Goal: Task Accomplishment & Management: Manage account settings

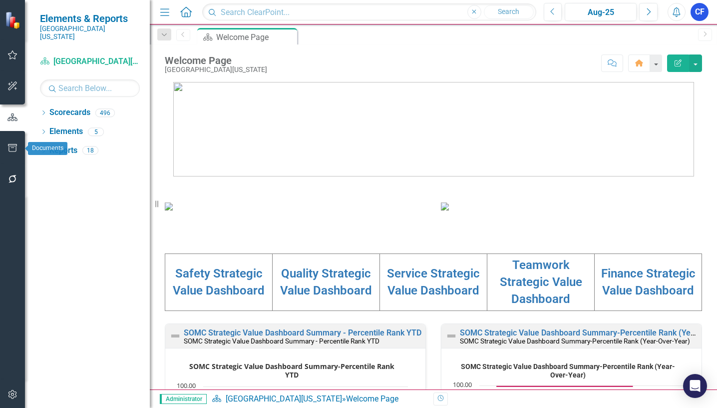
click at [13, 150] on icon "button" at bounding box center [12, 148] width 10 height 8
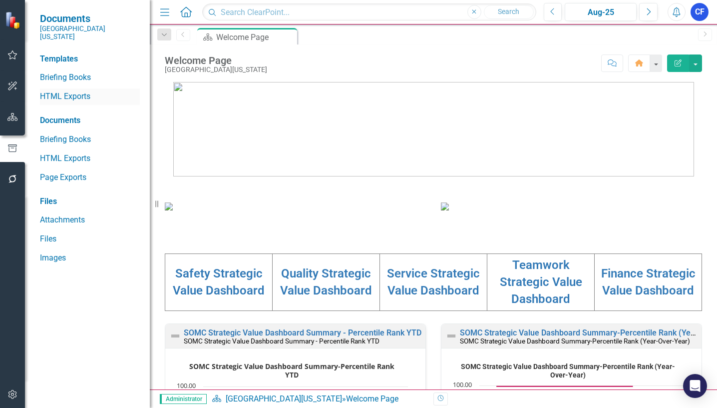
click at [83, 91] on link "HTML Exports" at bounding box center [90, 96] width 100 height 11
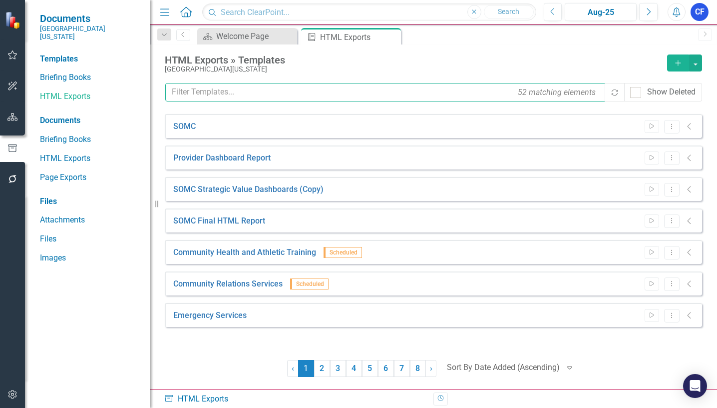
click at [233, 92] on input "text" at bounding box center [385, 92] width 441 height 18
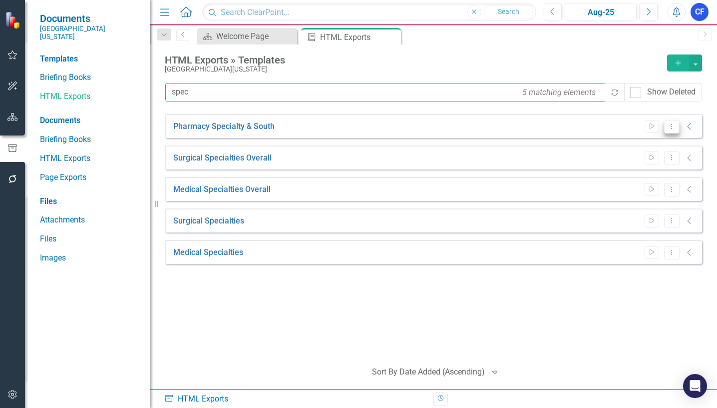
type input "spec"
click at [672, 129] on button "Dropdown Menu" at bounding box center [671, 126] width 15 height 13
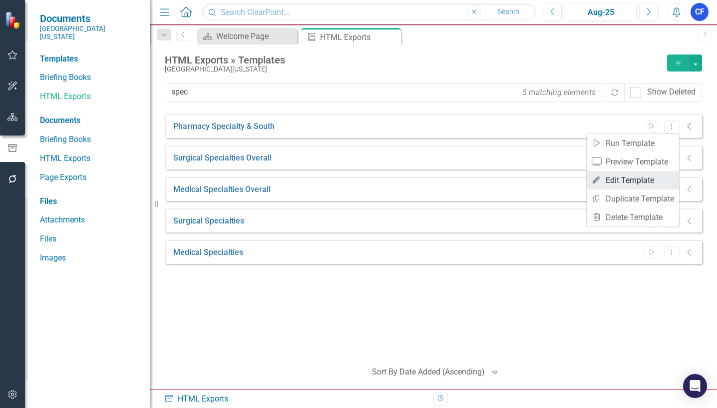
click at [648, 177] on link "Edit Edit Template" at bounding box center [633, 180] width 92 height 18
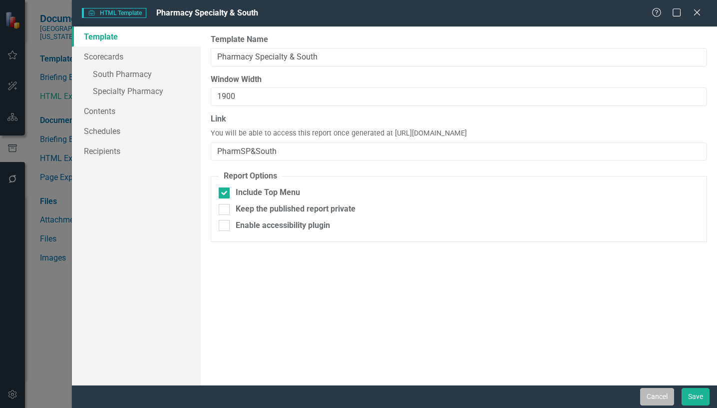
click at [659, 397] on button "Cancel" at bounding box center [657, 396] width 34 height 17
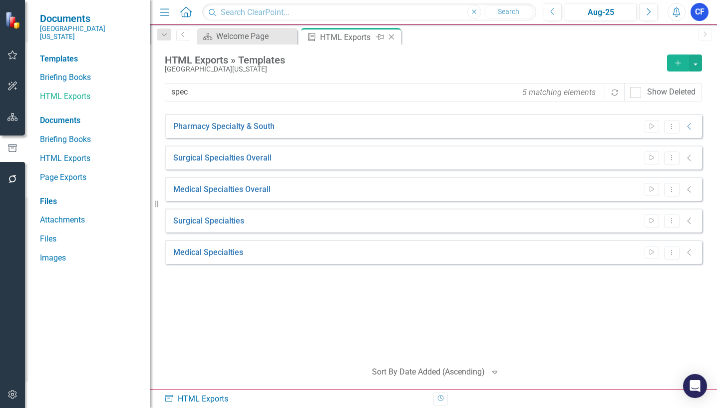
click at [390, 37] on icon "Close" at bounding box center [392, 37] width 10 height 8
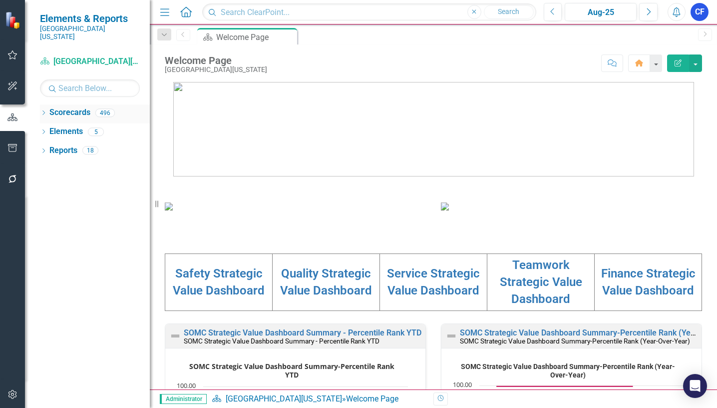
click at [43, 110] on div "Dropdown" at bounding box center [43, 114] width 7 height 8
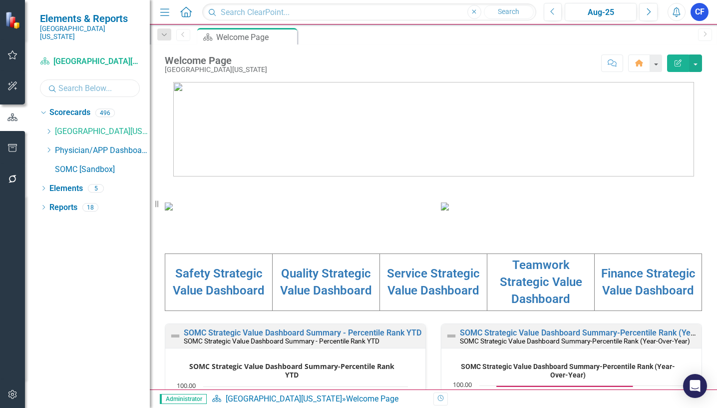
click at [73, 83] on input "text" at bounding box center [90, 87] width 100 height 17
type input "cis"
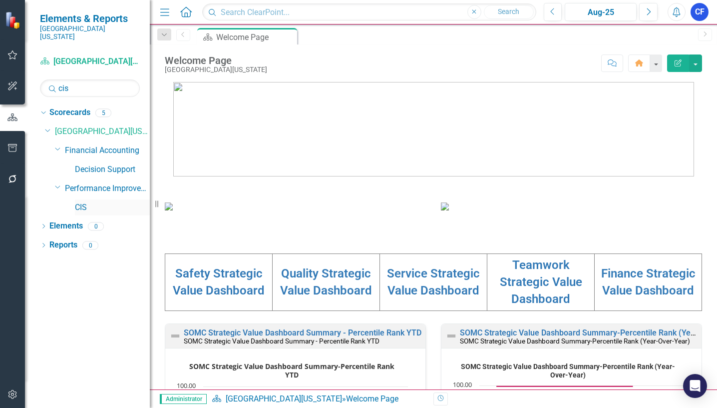
click at [80, 202] on link "CIS" at bounding box center [112, 207] width 75 height 11
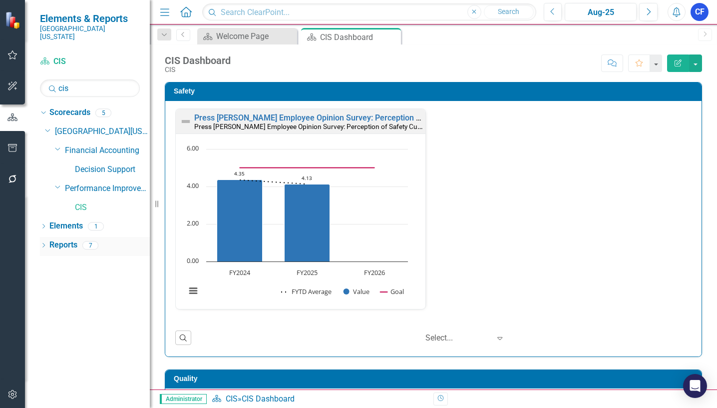
click at [57, 239] on link "Reports" at bounding box center [63, 244] width 28 height 11
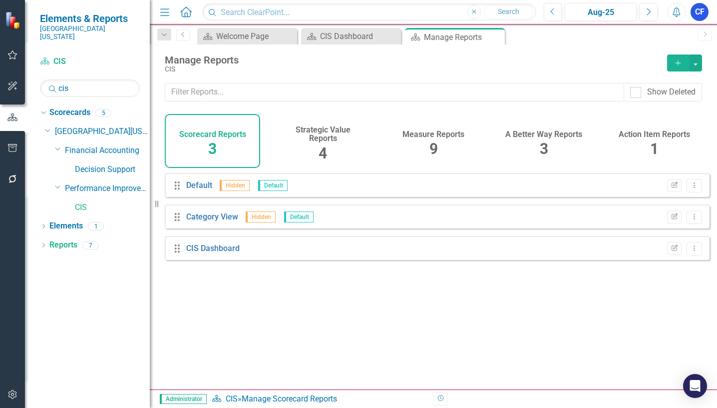
click at [449, 135] on h4 "Measure Reports" at bounding box center [434, 134] width 62 height 9
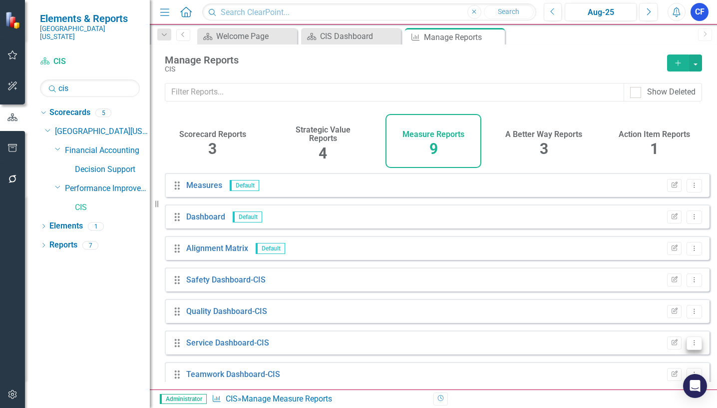
click at [690, 346] on icon "Dropdown Menu" at bounding box center [694, 342] width 8 height 6
click at [659, 280] on link "Edit Report Edit Report" at bounding box center [653, 278] width 82 height 18
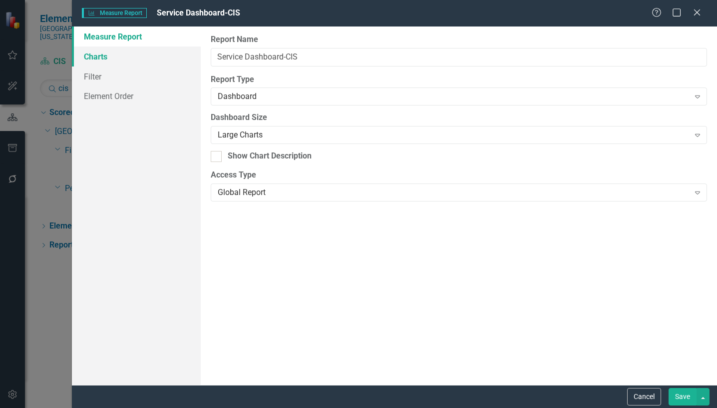
click at [92, 55] on link "Charts" at bounding box center [136, 56] width 129 height 20
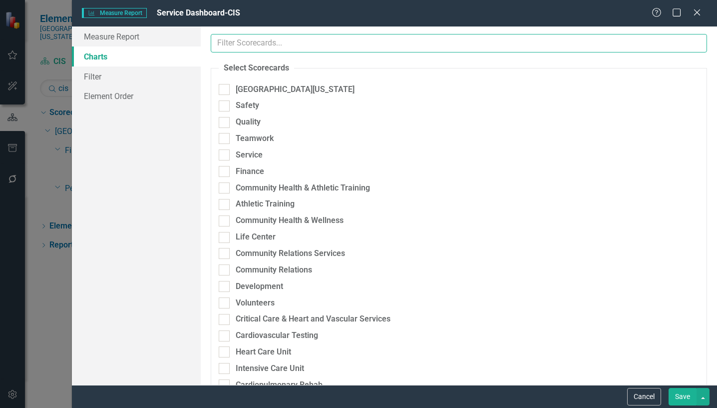
click at [253, 39] on input "text" at bounding box center [459, 43] width 496 height 18
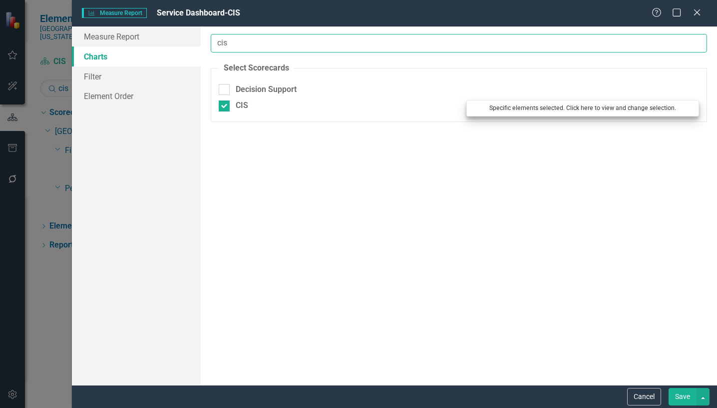
type input "cis"
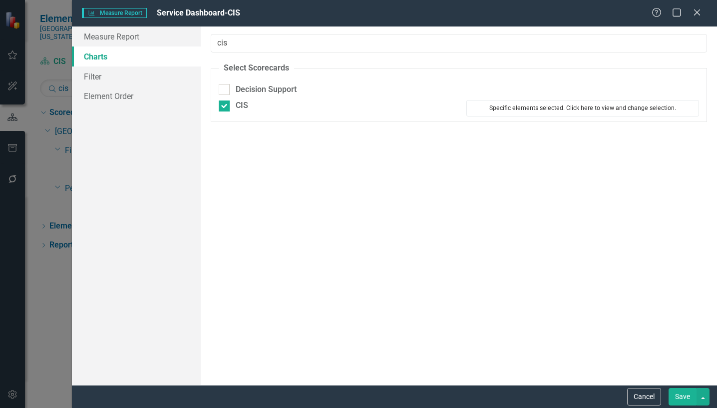
click at [532, 110] on button "Specific elements selected. Click here to view and change selection." at bounding box center [582, 108] width 233 height 16
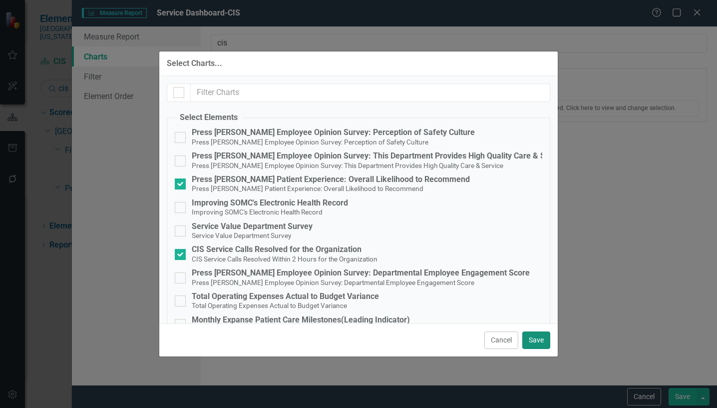
click at [533, 340] on button "Save" at bounding box center [536, 339] width 28 height 17
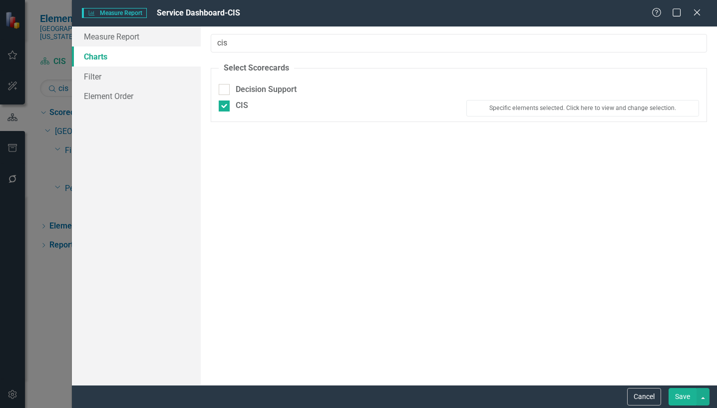
click at [683, 392] on button "Save" at bounding box center [683, 396] width 28 height 17
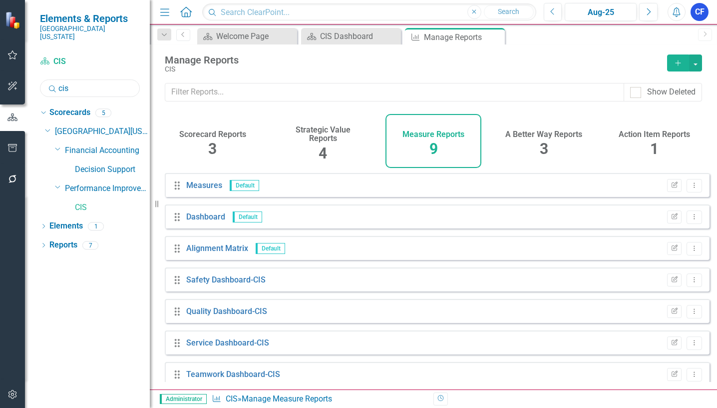
drag, startPoint x: 77, startPoint y: 80, endPoint x: 57, endPoint y: 77, distance: 19.8
click at [57, 79] on div "Search cis" at bounding box center [90, 87] width 100 height 17
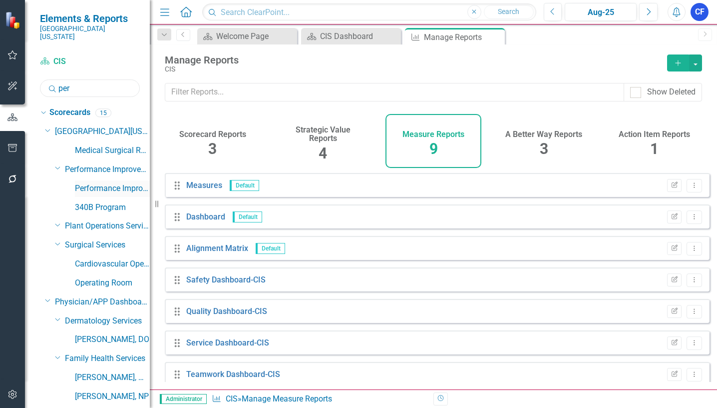
type input "per"
click at [115, 183] on link "Performance Improvement" at bounding box center [112, 188] width 75 height 11
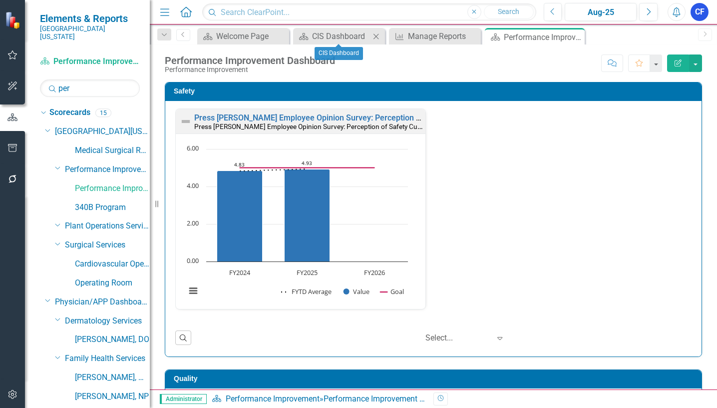
click at [377, 34] on icon "Close" at bounding box center [376, 36] width 10 height 8
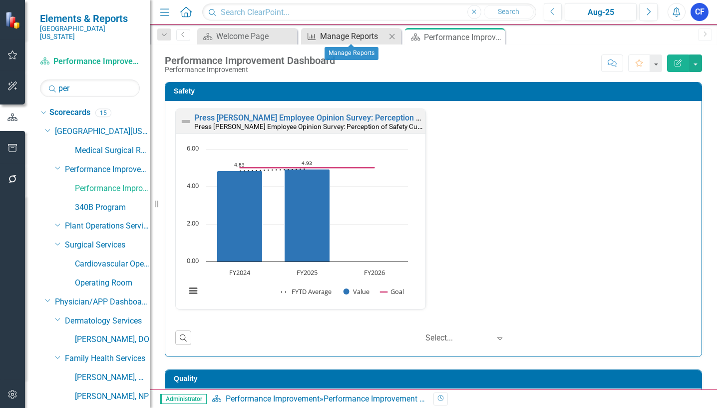
click at [364, 37] on div "Manage Reports" at bounding box center [353, 36] width 66 height 12
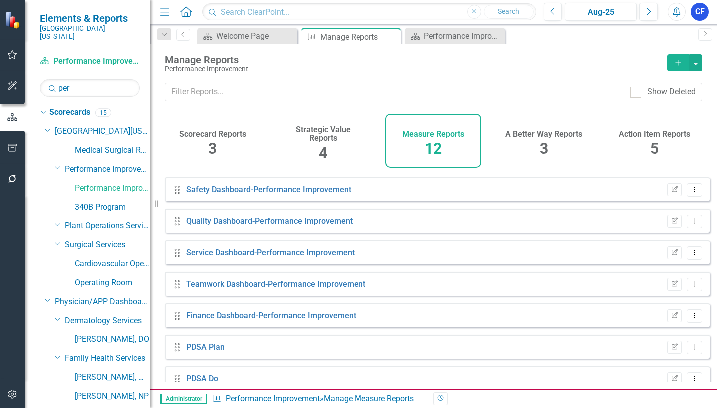
scroll to position [100, 0]
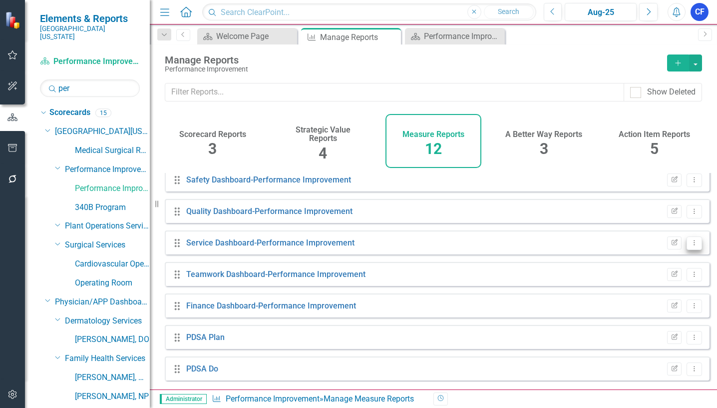
click at [690, 246] on icon "Dropdown Menu" at bounding box center [694, 242] width 8 height 6
click at [654, 267] on link "Edit Report Edit Report" at bounding box center [653, 267] width 82 height 18
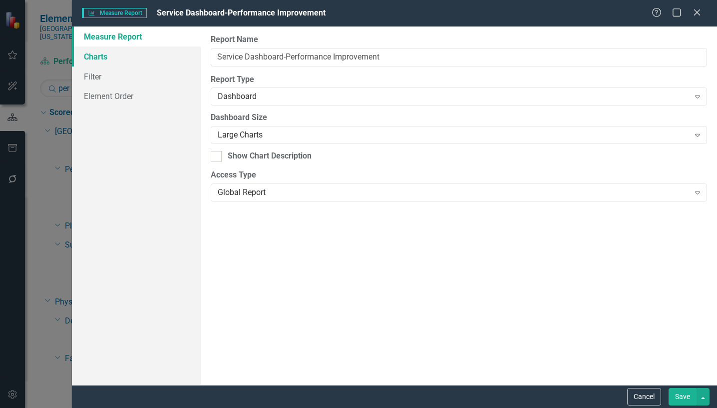
click at [105, 56] on link "Charts" at bounding box center [136, 56] width 129 height 20
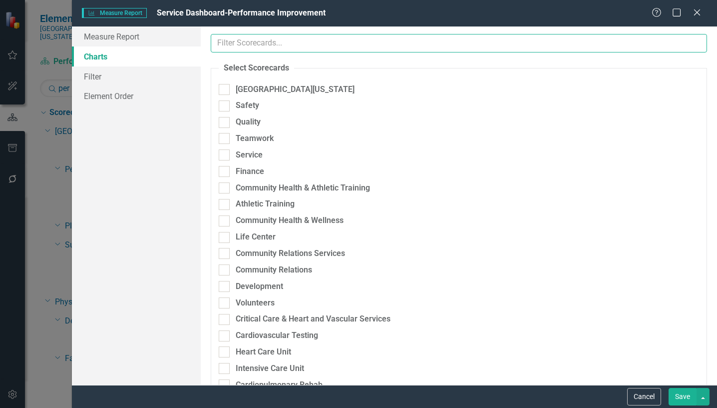
click at [259, 46] on input "text" at bounding box center [459, 43] width 496 height 18
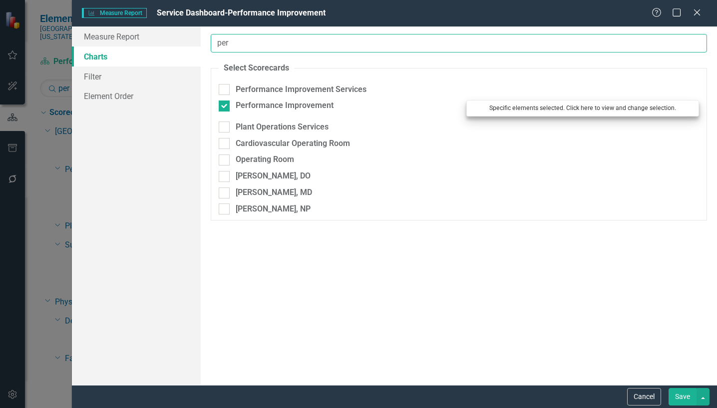
type input "per"
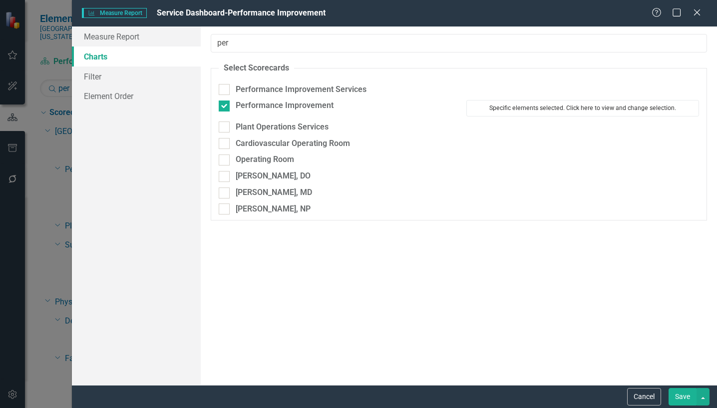
click at [562, 105] on button "Specific elements selected. Click here to view and change selection." at bounding box center [582, 108] width 233 height 16
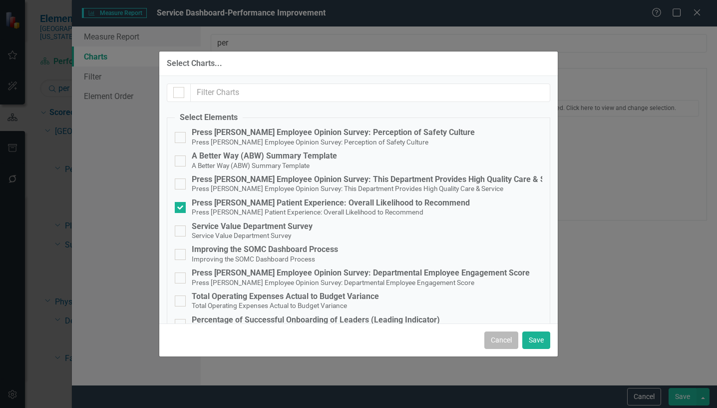
click at [508, 342] on button "Cancel" at bounding box center [501, 339] width 34 height 17
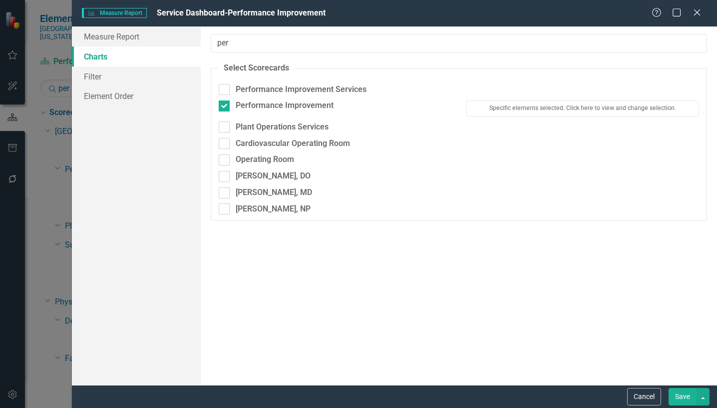
click at [639, 396] on button "Cancel" at bounding box center [644, 396] width 34 height 17
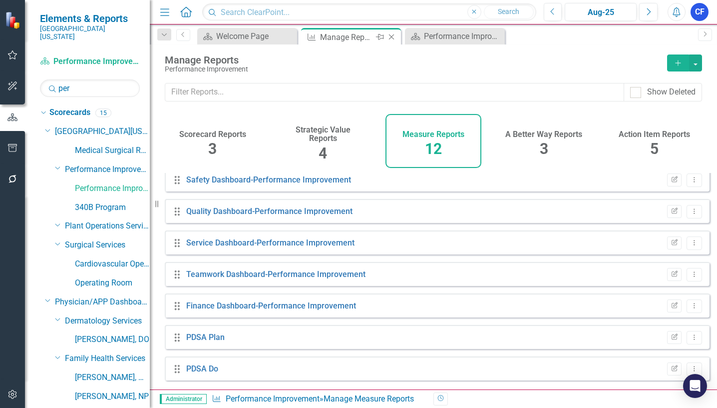
click at [395, 39] on icon "Close" at bounding box center [392, 37] width 10 height 8
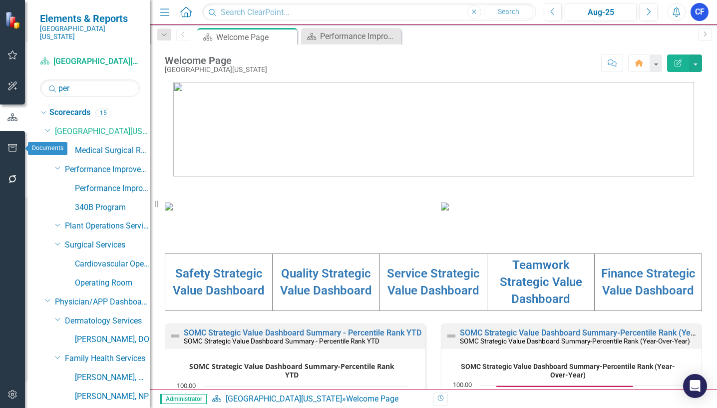
click at [9, 147] on icon "button" at bounding box center [12, 148] width 10 height 8
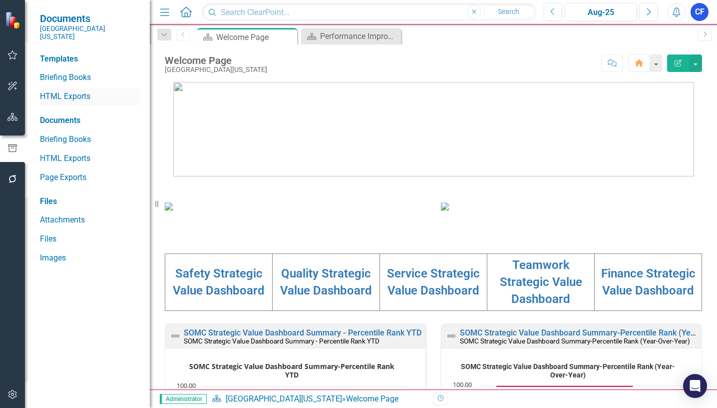
click at [79, 91] on link "HTML Exports" at bounding box center [90, 96] width 100 height 11
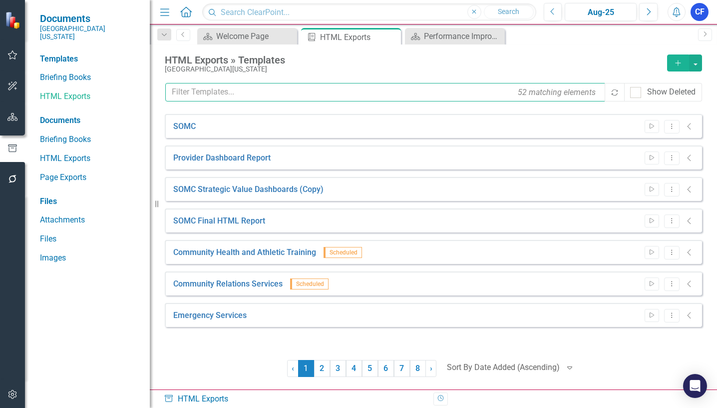
click at [206, 90] on input "text" at bounding box center [385, 92] width 441 height 18
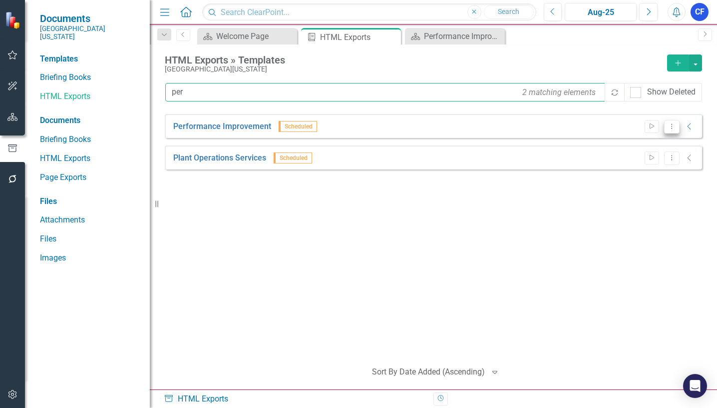
type input "per"
click at [673, 129] on icon "Dropdown Menu" at bounding box center [672, 126] width 8 height 6
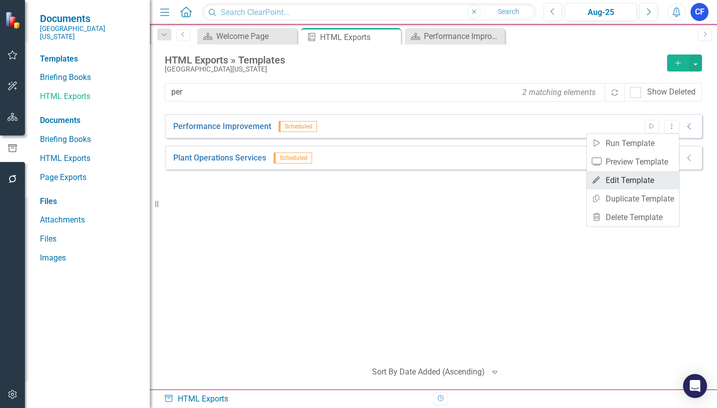
click at [641, 182] on link "Edit Edit Template" at bounding box center [633, 180] width 92 height 18
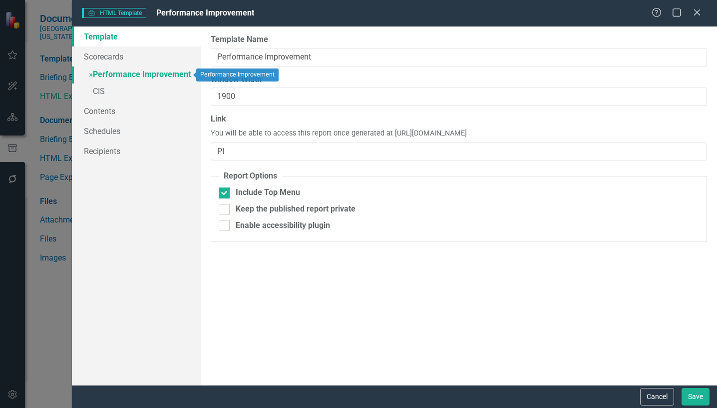
click at [113, 74] on link "» Performance Improvement" at bounding box center [136, 74] width 129 height 17
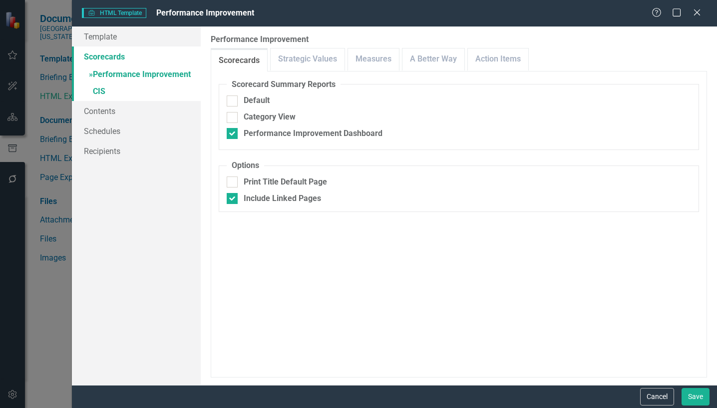
click at [665, 393] on button "Cancel" at bounding box center [657, 396] width 34 height 17
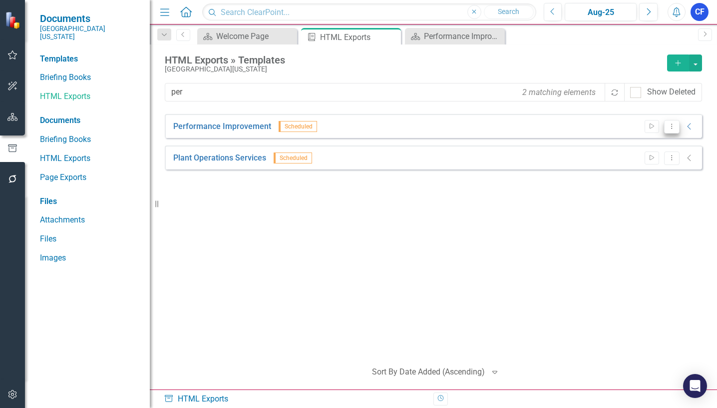
click at [674, 131] on button "Dropdown Menu" at bounding box center [671, 126] width 15 height 13
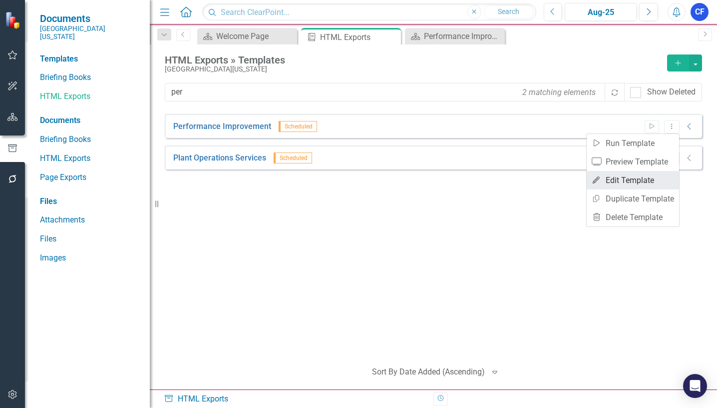
click at [651, 179] on link "Edit Edit Template" at bounding box center [633, 180] width 92 height 18
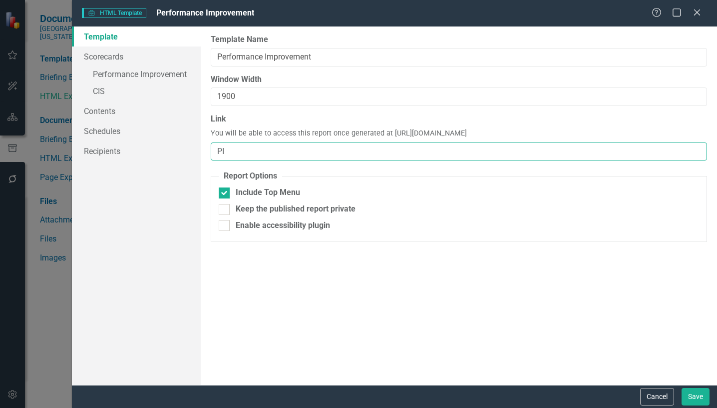
click at [237, 150] on input "PI" at bounding box center [459, 151] width 496 height 18
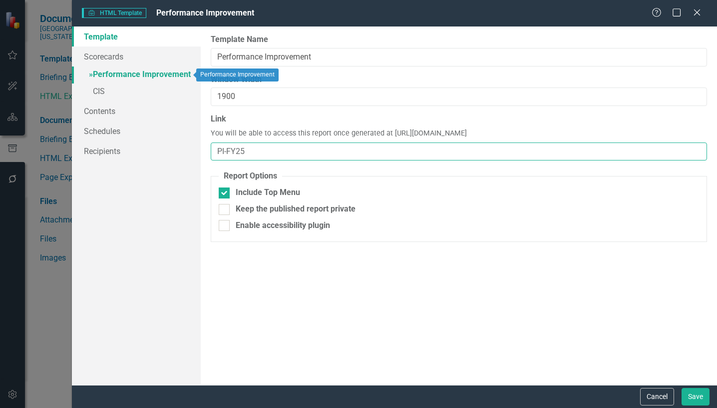
type input "PI-FY25"
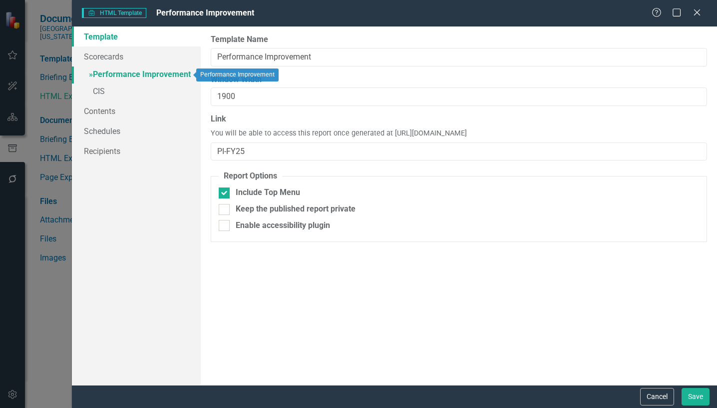
click at [158, 75] on link "» Performance Improvement" at bounding box center [136, 74] width 129 height 17
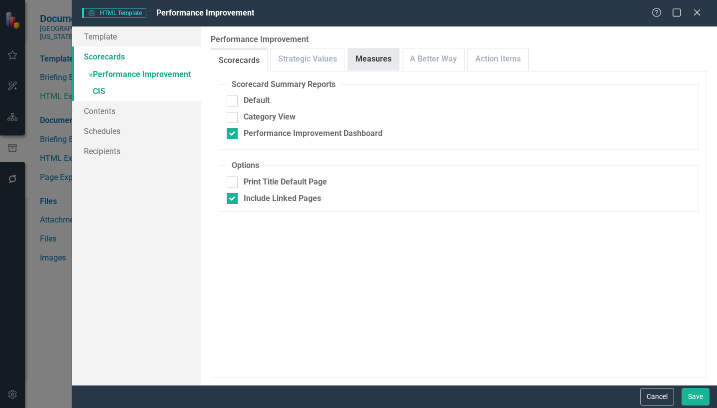
click at [378, 63] on link "Measures" at bounding box center [373, 58] width 51 height 21
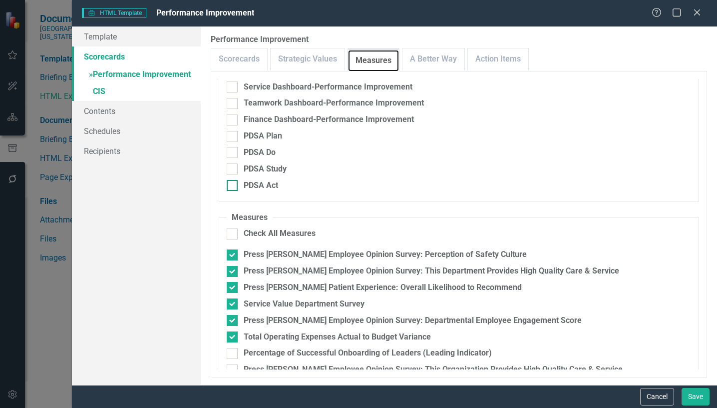
scroll to position [100, 0]
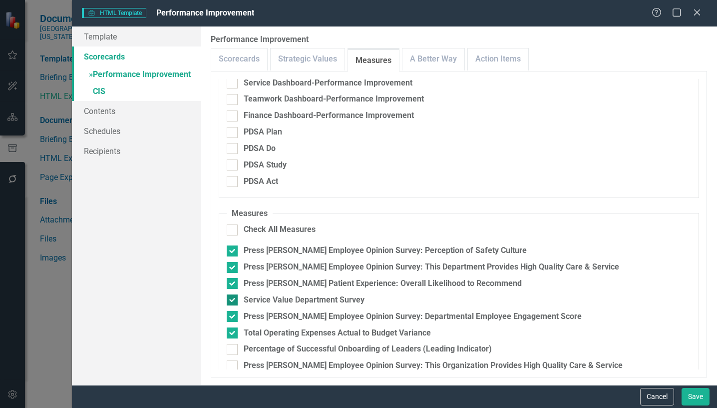
click at [233, 301] on input "Service Value Department Survey" at bounding box center [230, 297] width 6 height 6
checkbox input "false"
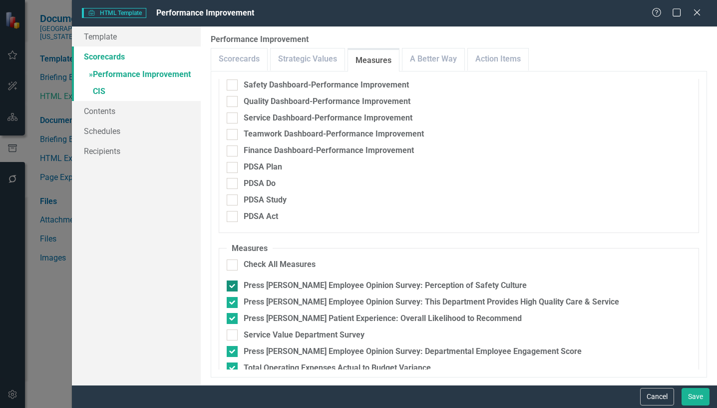
scroll to position [45, 0]
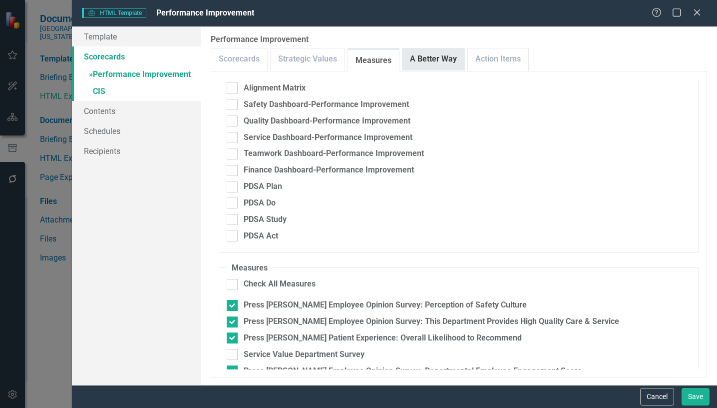
click at [436, 61] on link "A Better Way" at bounding box center [434, 58] width 62 height 21
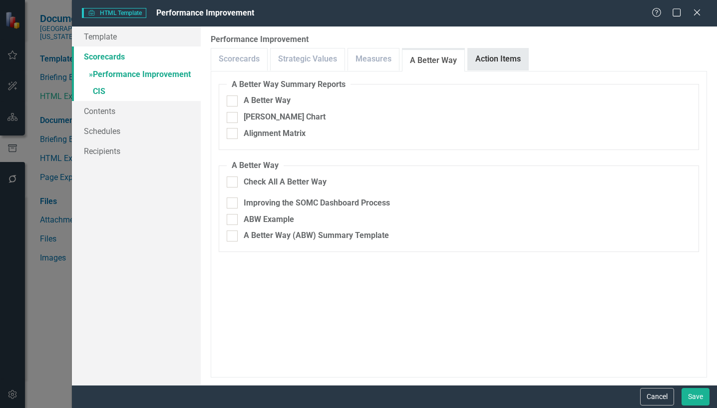
click at [487, 62] on link "Action Items" at bounding box center [498, 58] width 60 height 21
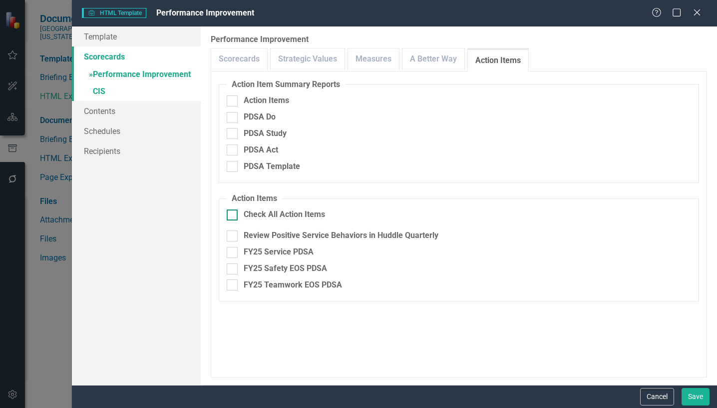
click at [233, 213] on input "Check All Action Items" at bounding box center [230, 212] width 6 height 6
checkbox input "true"
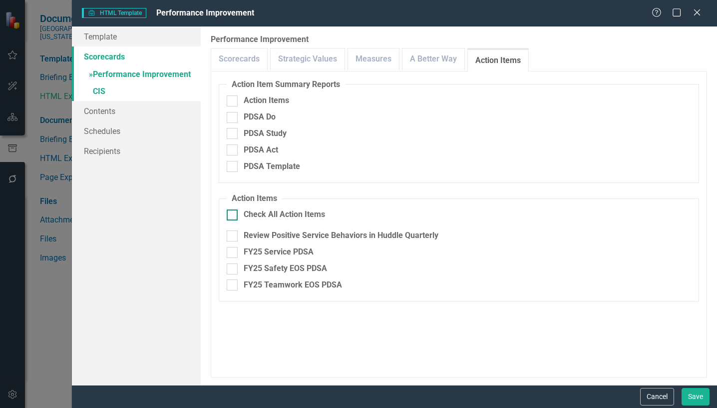
checkbox input "true"
click at [428, 57] on link "A Better Way" at bounding box center [434, 58] width 62 height 21
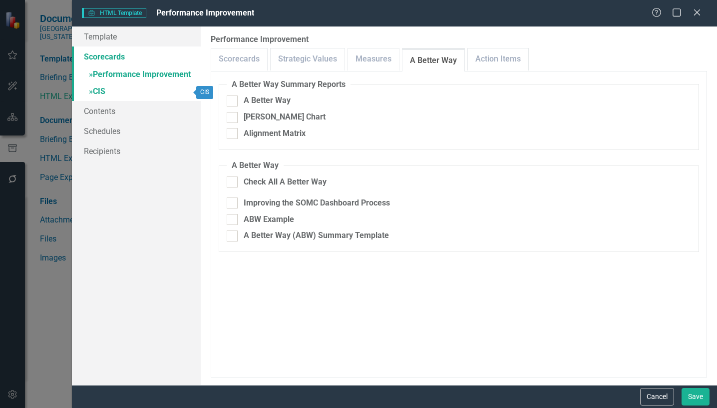
click at [104, 91] on link "» CIS" at bounding box center [136, 91] width 129 height 17
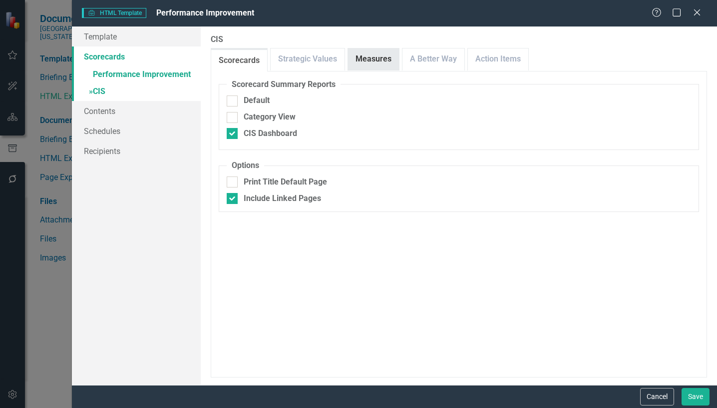
click at [384, 62] on link "Measures" at bounding box center [373, 58] width 51 height 21
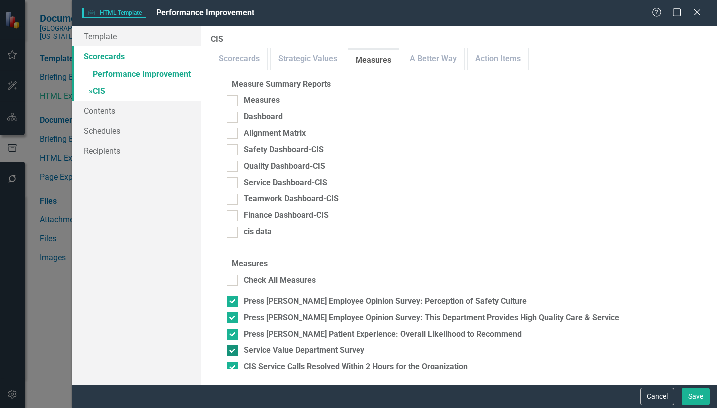
click at [231, 349] on input "Service Value Department Survey" at bounding box center [230, 348] width 6 height 6
checkbox input "false"
click at [451, 60] on link "A Better Way" at bounding box center [434, 58] width 62 height 21
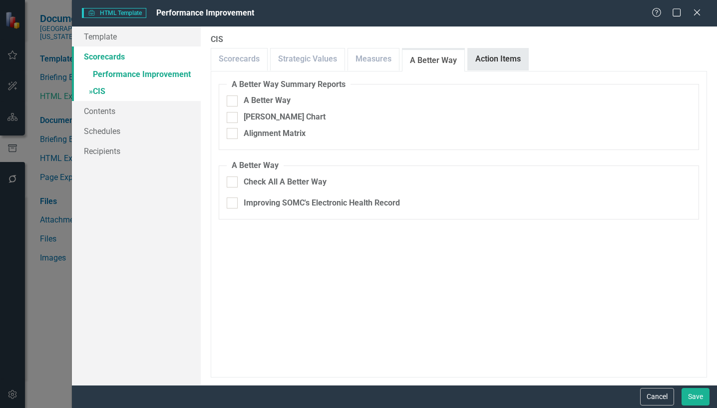
click at [502, 58] on link "Action Items" at bounding box center [498, 58] width 60 height 21
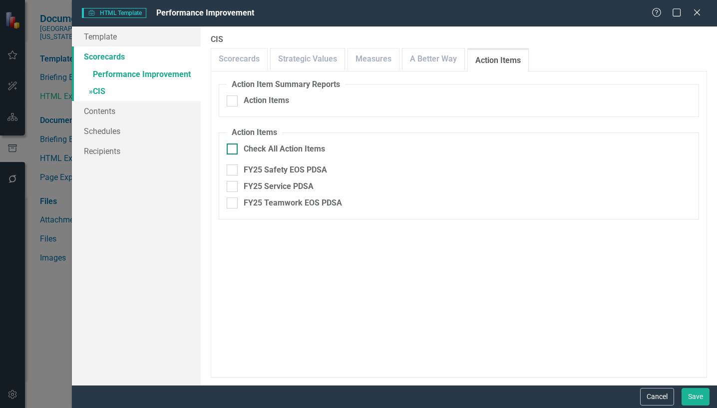
click at [235, 145] on div at bounding box center [232, 148] width 11 height 11
click at [233, 145] on input "Check All Action Items" at bounding box center [230, 146] width 6 height 6
checkbox input "true"
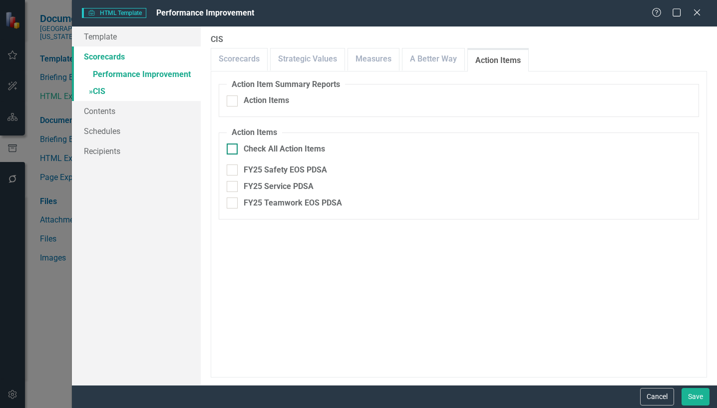
checkbox input "true"
click at [694, 397] on button "Save" at bounding box center [696, 396] width 28 height 17
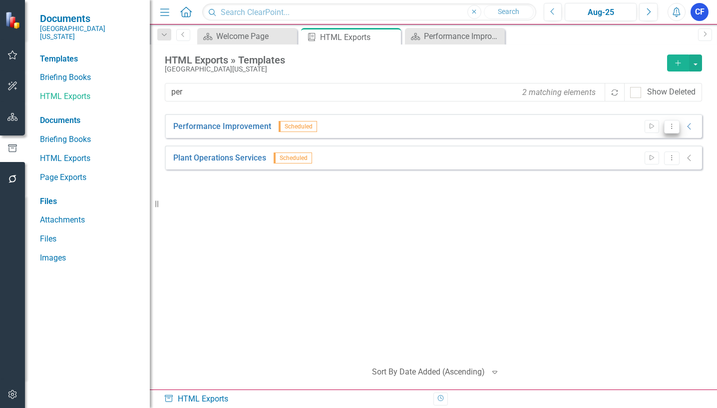
click at [670, 129] on button "Dropdown Menu" at bounding box center [671, 126] width 15 height 13
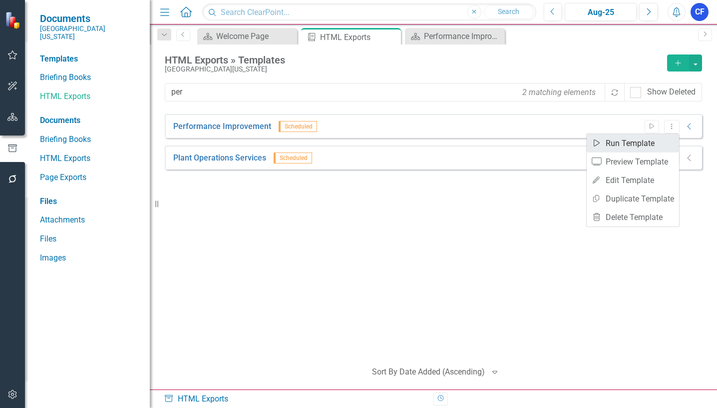
click at [635, 142] on link "Start Run Template" at bounding box center [633, 143] width 92 height 18
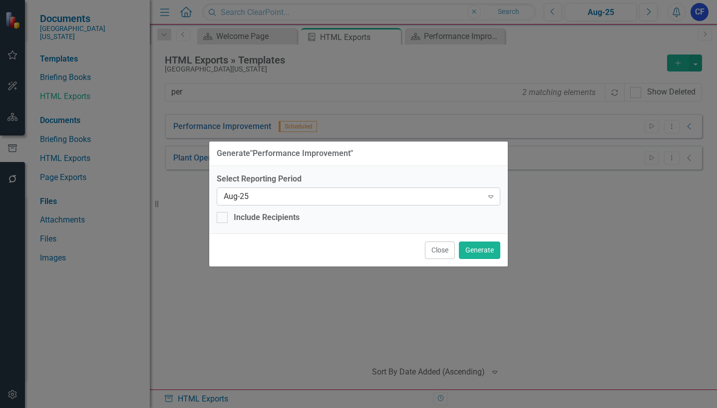
click at [493, 198] on icon "Expand" at bounding box center [491, 196] width 10 height 8
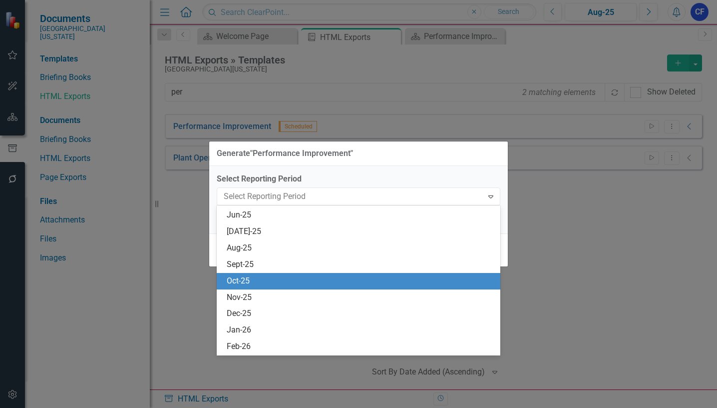
scroll to position [738, 0]
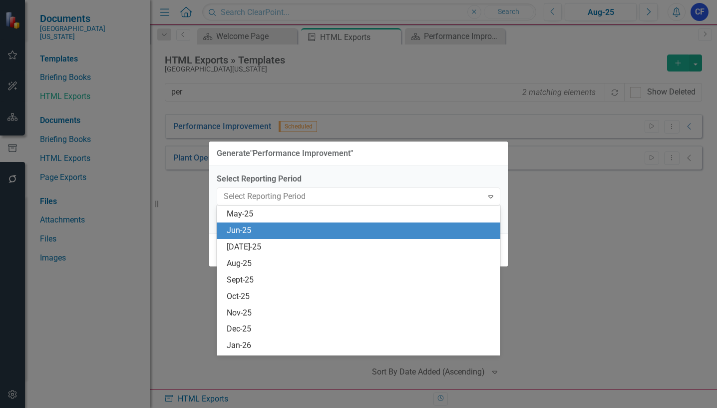
click at [247, 231] on div "Jun-25" at bounding box center [361, 230] width 268 height 11
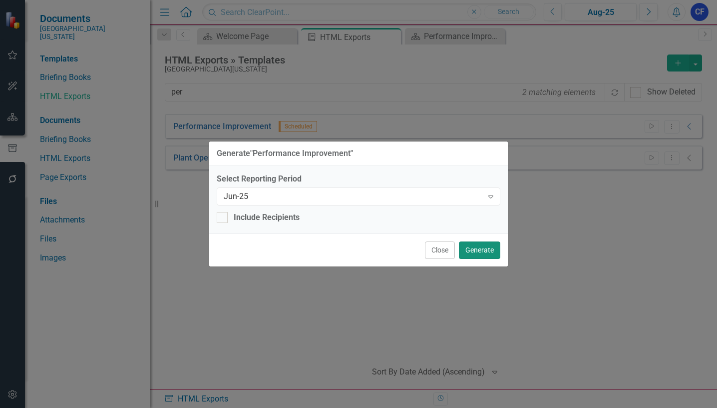
click at [480, 246] on button "Generate" at bounding box center [479, 249] width 41 height 17
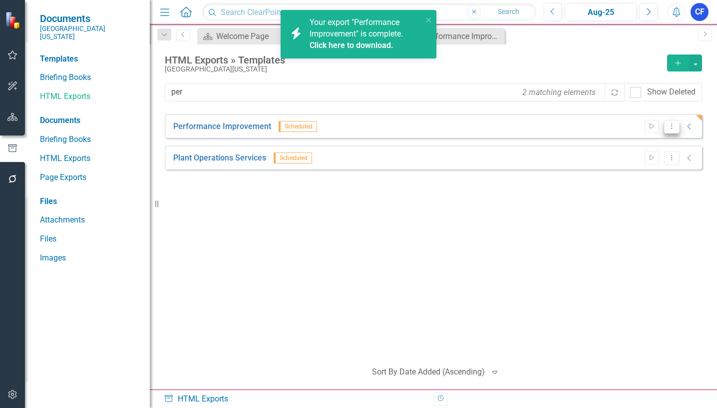
click at [674, 128] on icon "Dropdown Menu" at bounding box center [672, 126] width 8 height 6
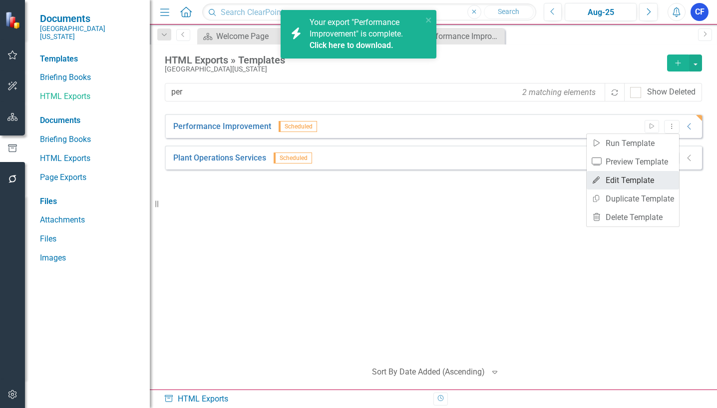
click at [643, 178] on link "Edit Edit Template" at bounding box center [633, 180] width 92 height 18
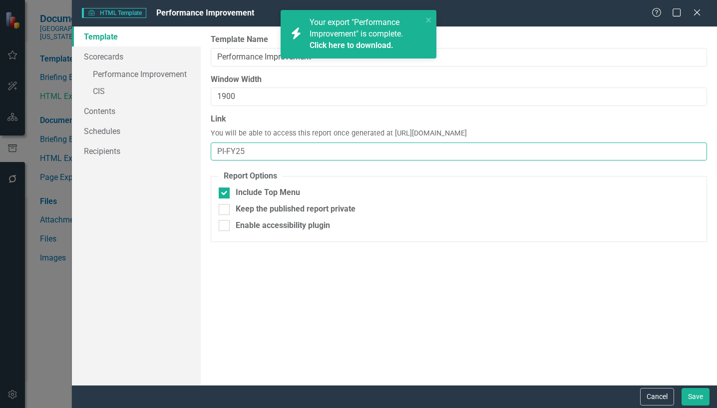
click at [248, 152] on input "PI-FY25" at bounding box center [459, 151] width 496 height 18
type input "PI"
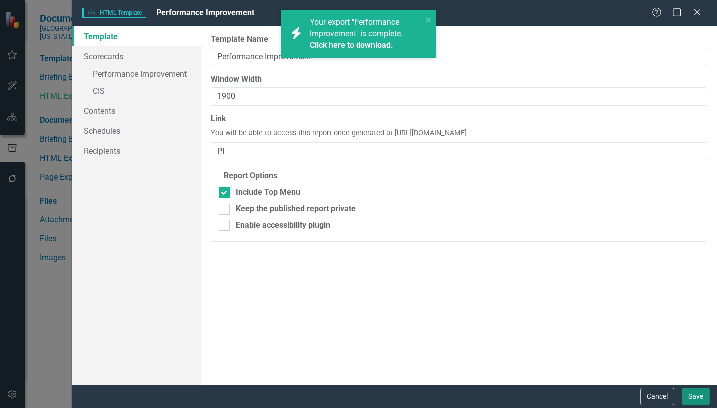
click at [696, 395] on button "Save" at bounding box center [696, 396] width 28 height 17
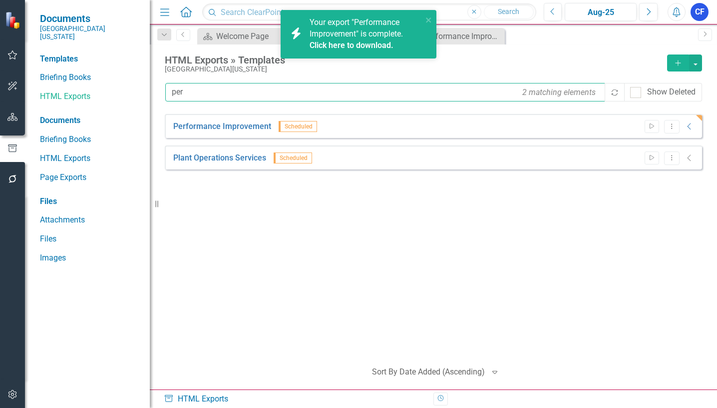
click at [446, 95] on input "per" at bounding box center [385, 92] width 441 height 18
click at [430, 18] on icon "close" at bounding box center [428, 19] width 5 height 5
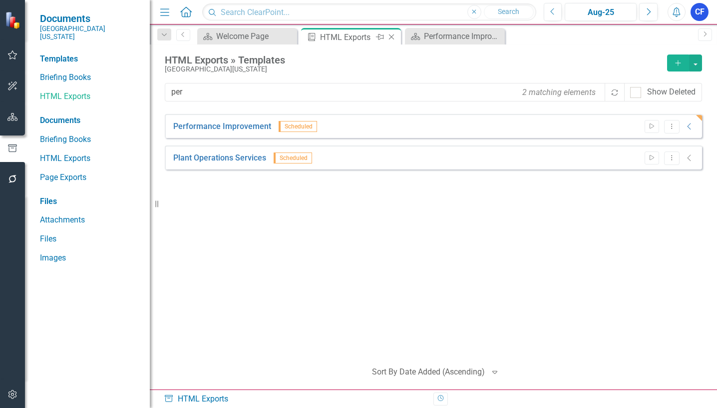
click at [388, 35] on icon "Close" at bounding box center [392, 37] width 10 height 8
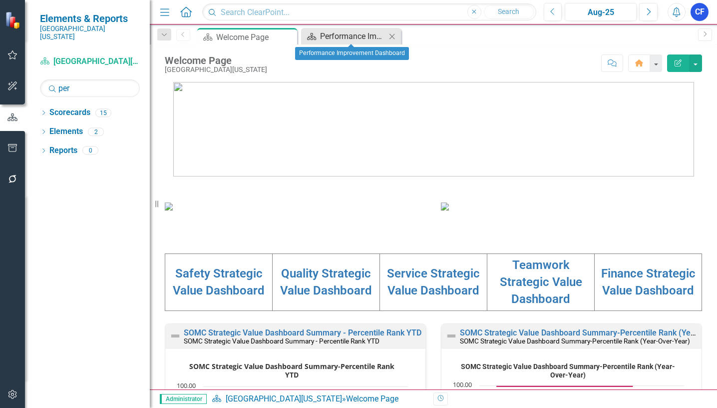
click at [358, 34] on div "Performance Improvement Dashboard" at bounding box center [353, 36] width 66 height 12
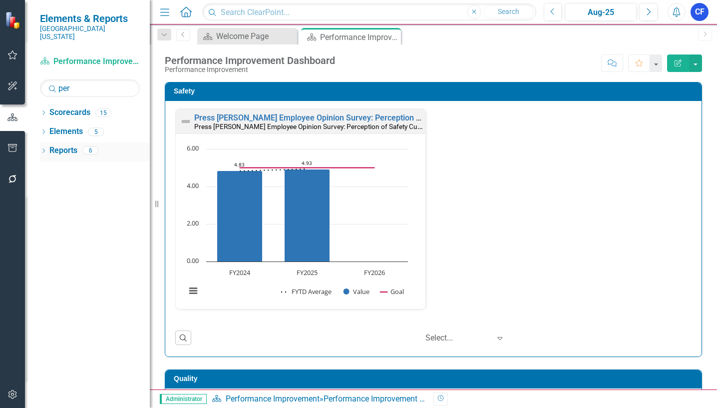
click at [70, 145] on link "Reports" at bounding box center [63, 150] width 28 height 11
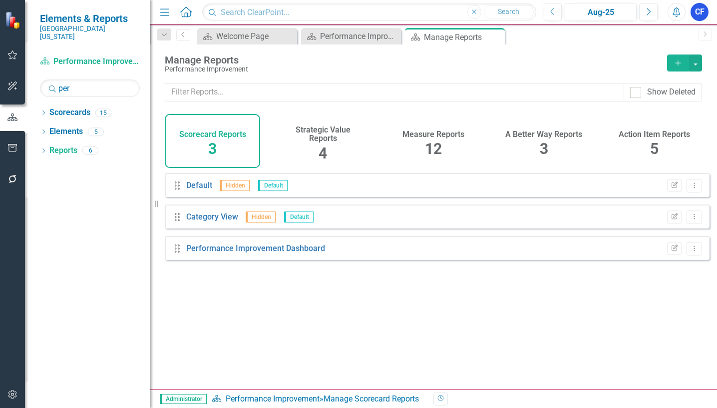
click at [447, 131] on h4 "Measure Reports" at bounding box center [434, 134] width 62 height 9
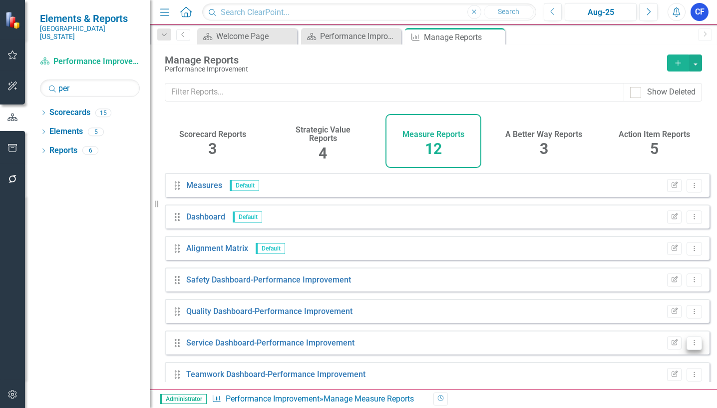
click at [690, 346] on icon "Dropdown Menu" at bounding box center [694, 342] width 8 height 6
click at [658, 276] on link "Edit Report Edit Report" at bounding box center [653, 278] width 82 height 18
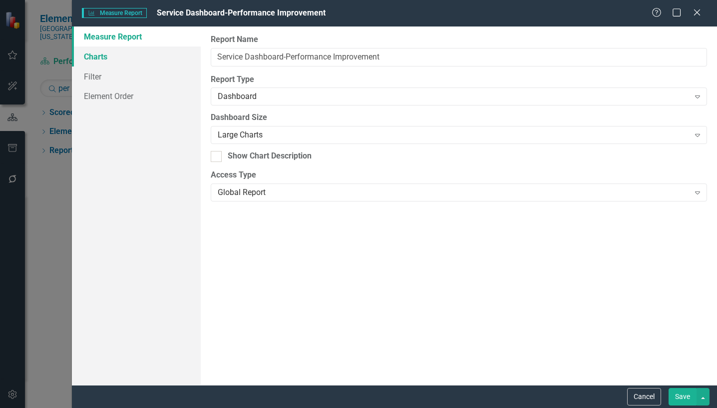
drag, startPoint x: 104, startPoint y: 56, endPoint x: 90, endPoint y: 64, distance: 15.7
click at [103, 57] on link "Charts" at bounding box center [136, 56] width 129 height 20
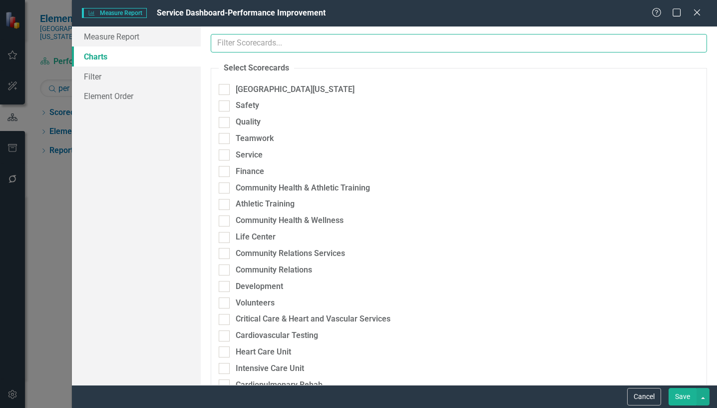
click at [296, 45] on input "text" at bounding box center [459, 43] width 496 height 18
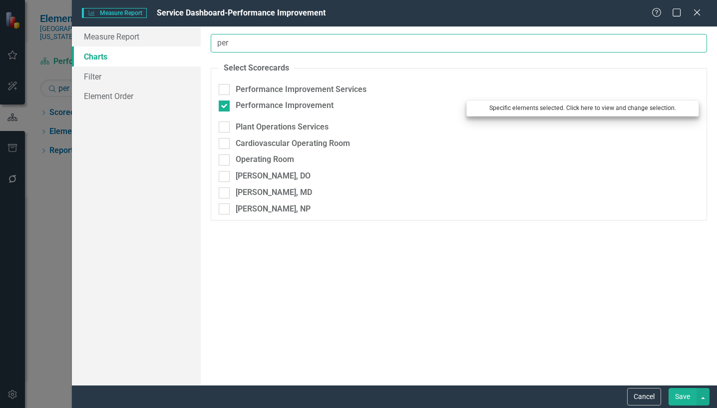
type input "per"
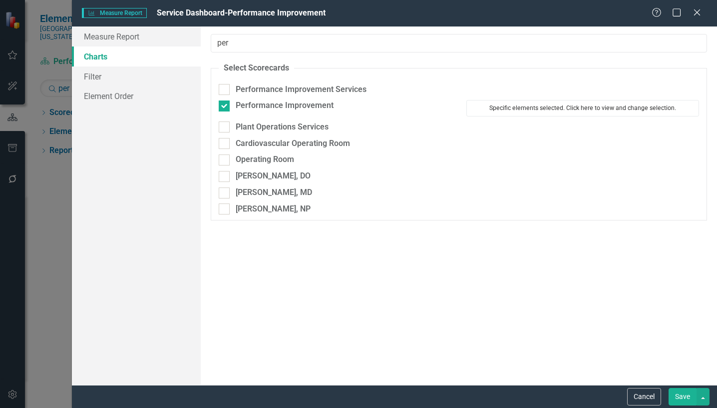
click at [545, 106] on button "Specific elements selected. Click here to view and change selection." at bounding box center [582, 108] width 233 height 16
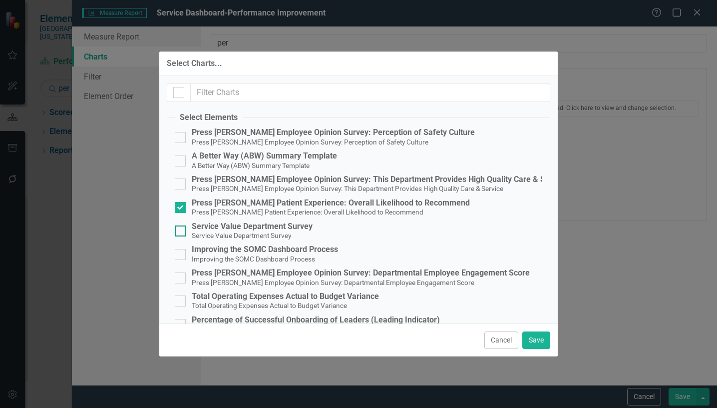
click at [179, 229] on input "Service Value Department Survey Service Value Department Survey" at bounding box center [178, 228] width 6 height 6
checkbox input "true"
click at [535, 341] on button "Save" at bounding box center [536, 339] width 28 height 17
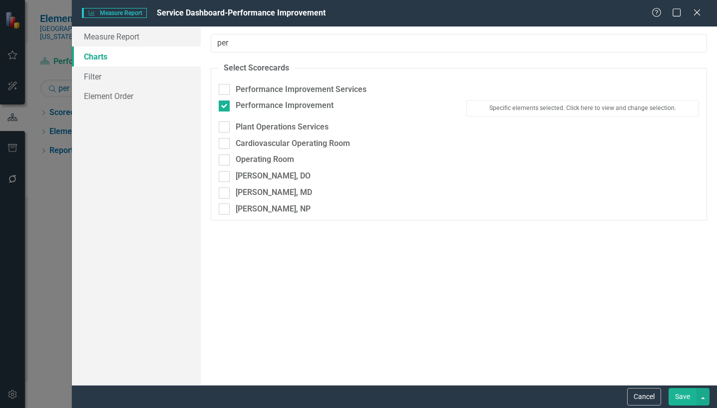
click at [686, 397] on button "Save" at bounding box center [683, 396] width 28 height 17
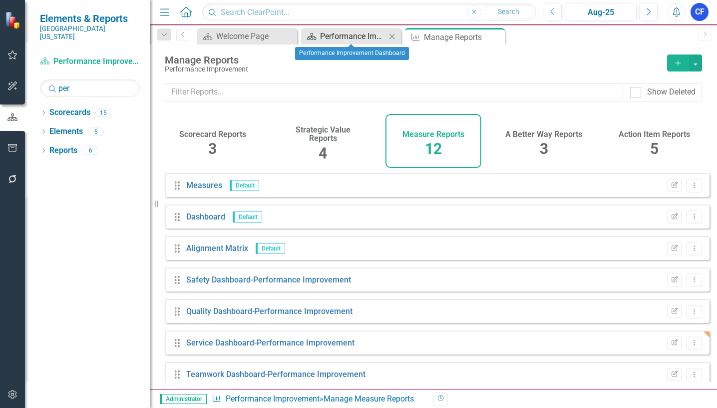
click at [356, 35] on div "Performance Improvement Dashboard" at bounding box center [353, 36] width 66 height 12
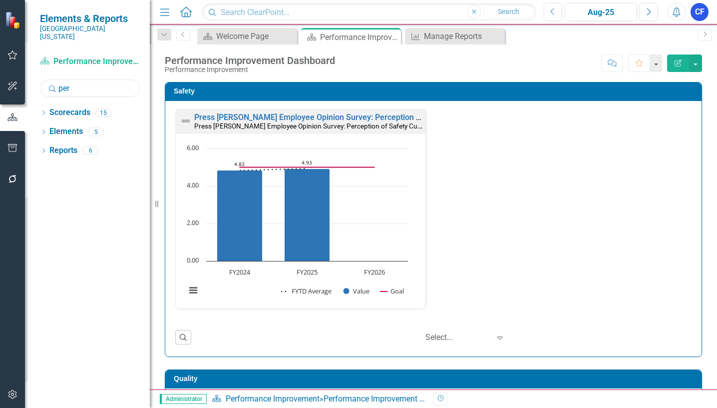
drag, startPoint x: 72, startPoint y: 79, endPoint x: 58, endPoint y: 82, distance: 14.4
click at [59, 82] on input "per" at bounding box center [90, 87] width 100 height 17
type input "cis"
click at [44, 110] on icon at bounding box center [43, 112] width 2 height 4
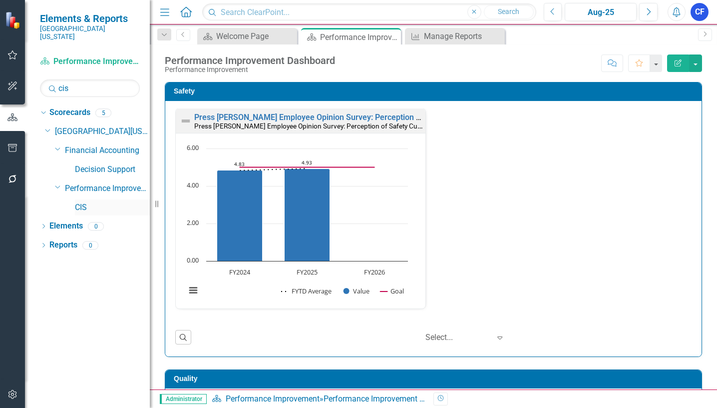
click at [81, 202] on link "CIS" at bounding box center [112, 207] width 75 height 11
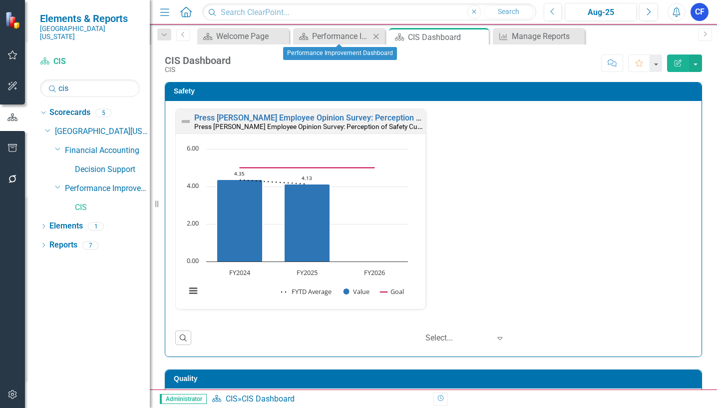
click at [376, 36] on icon at bounding box center [376, 35] width 5 height 5
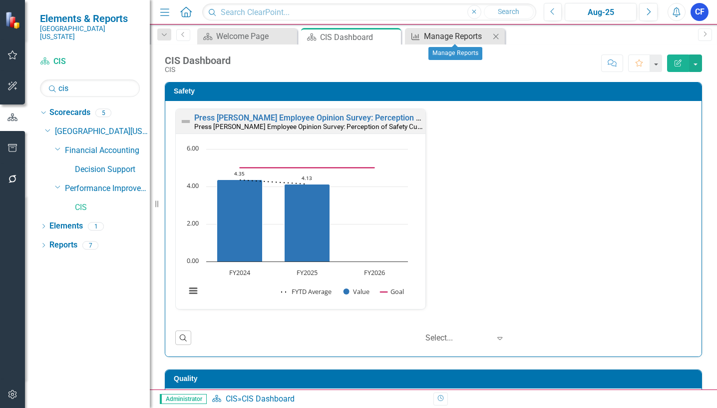
click at [454, 38] on div "Manage Reports" at bounding box center [457, 36] width 66 height 12
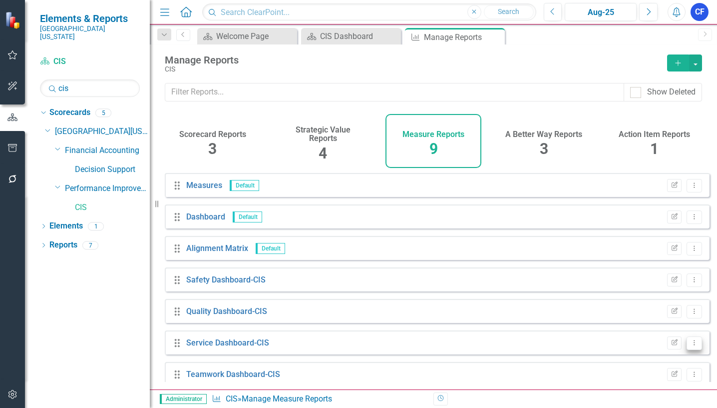
click at [690, 346] on icon "Dropdown Menu" at bounding box center [694, 342] width 8 height 6
click at [661, 274] on link "Edit Report Edit Report" at bounding box center [653, 278] width 82 height 18
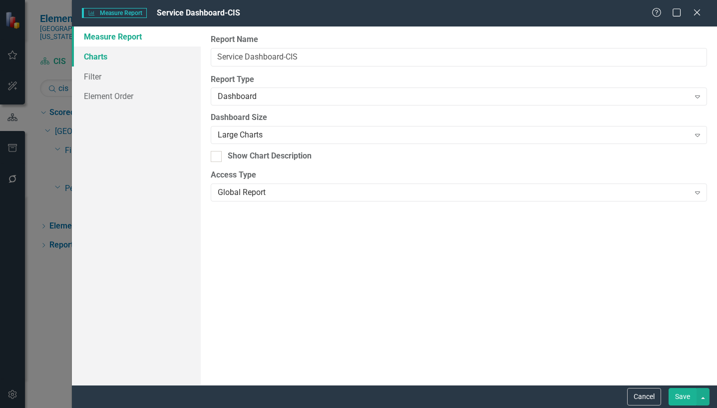
click at [102, 57] on link "Charts" at bounding box center [136, 56] width 129 height 20
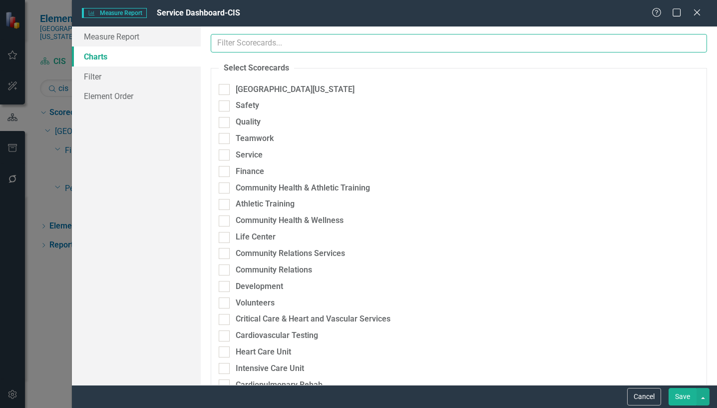
click at [294, 45] on input "text" at bounding box center [459, 43] width 496 height 18
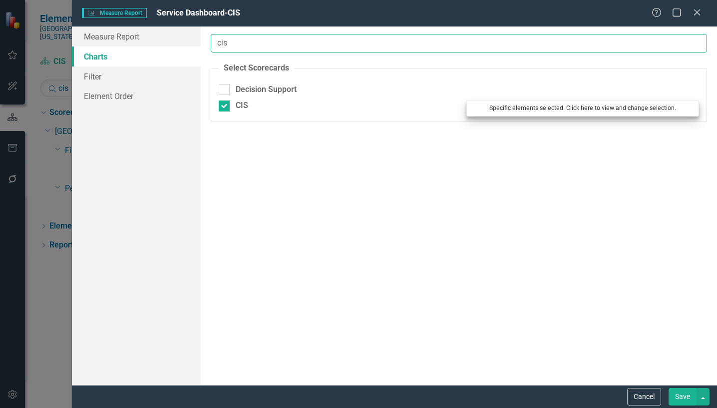
type input "cis"
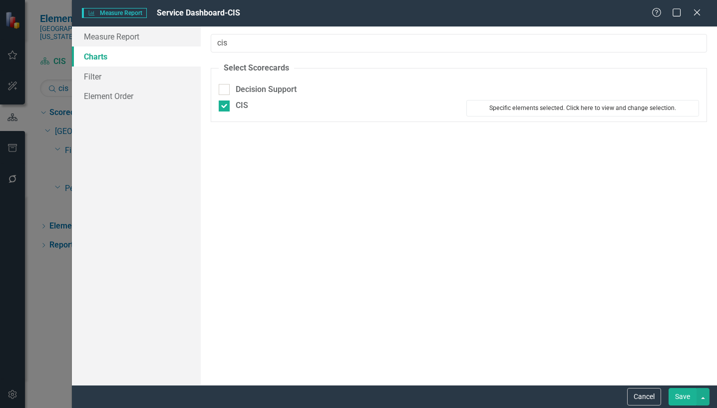
click at [578, 107] on button "Specific elements selected. Click here to view and change selection." at bounding box center [582, 108] width 233 height 16
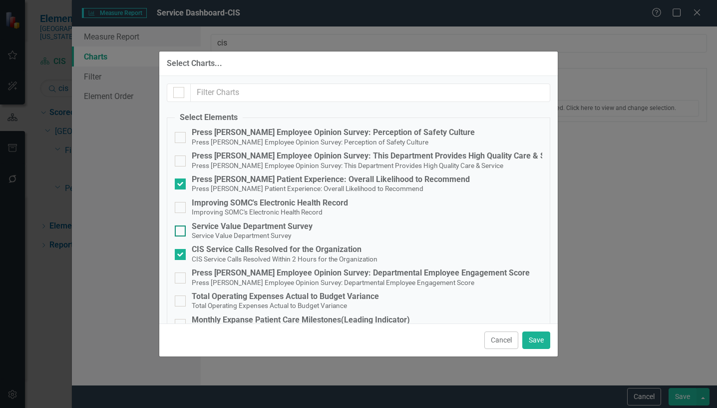
click at [184, 231] on div at bounding box center [180, 230] width 11 height 11
click at [181, 231] on input "Service Value Department Survey Service Value Department Survey" at bounding box center [178, 228] width 6 height 6
checkbox input "true"
click at [530, 340] on button "Save" at bounding box center [536, 339] width 28 height 17
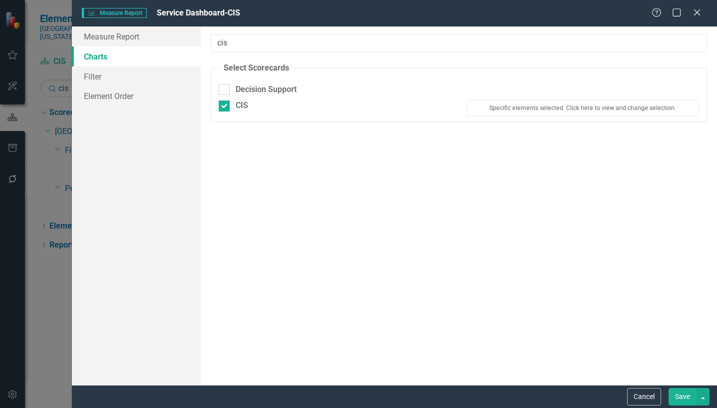
click at [687, 397] on button "Save" at bounding box center [683, 396] width 28 height 17
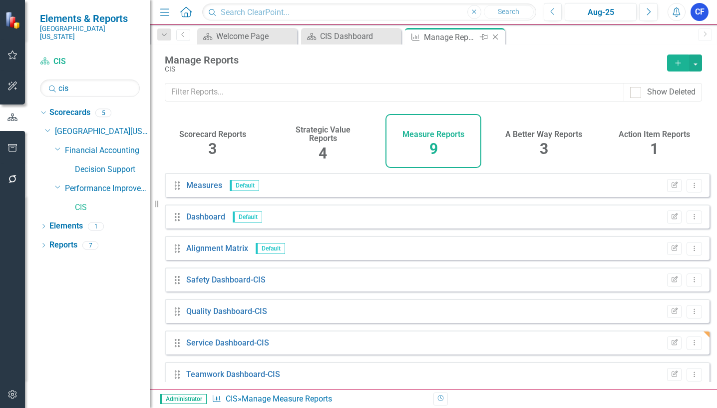
click at [498, 36] on icon "Close" at bounding box center [495, 37] width 10 height 8
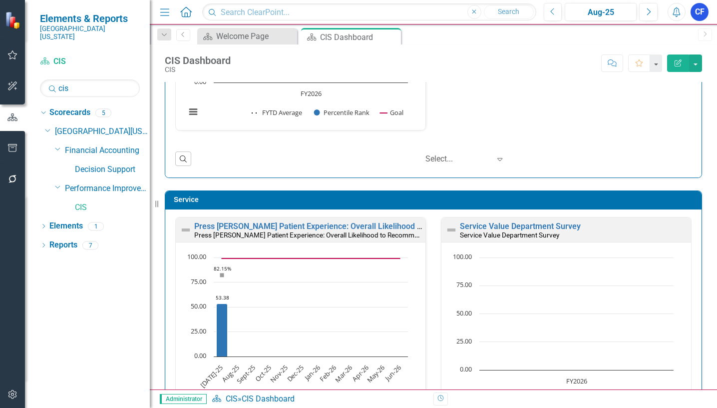
scroll to position [458, 0]
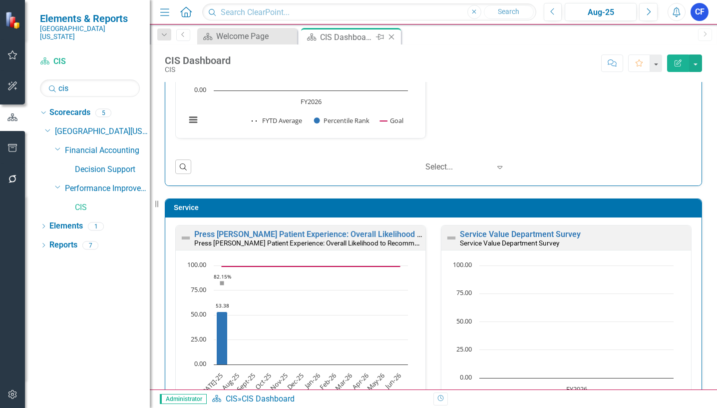
click at [391, 38] on icon "Close" at bounding box center [392, 37] width 10 height 8
